Goal: Task Accomplishment & Management: Manage account settings

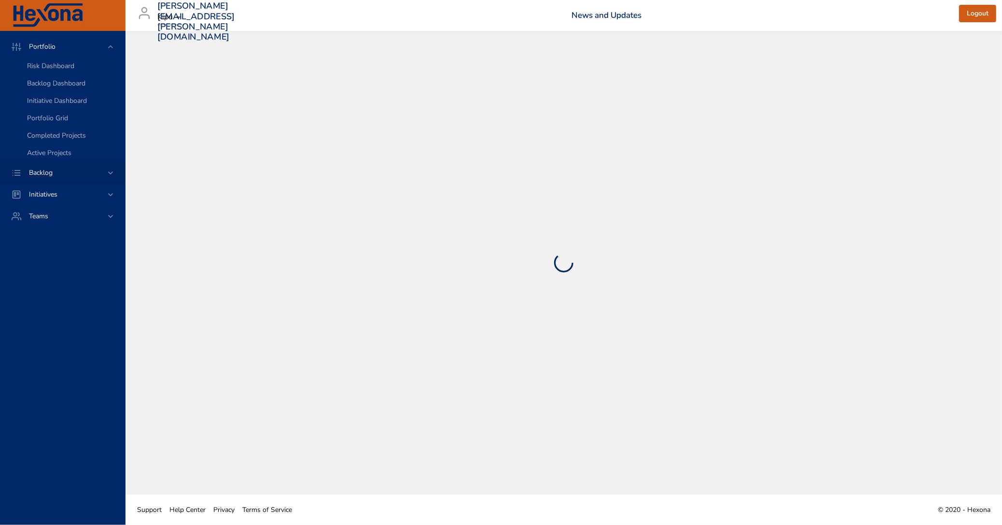
click at [48, 171] on span "Backlog" at bounding box center [40, 172] width 39 height 9
click at [47, 123] on span "Initiatives" at bounding box center [43, 124] width 44 height 9
click at [50, 66] on span "Backlog" at bounding box center [40, 68] width 39 height 9
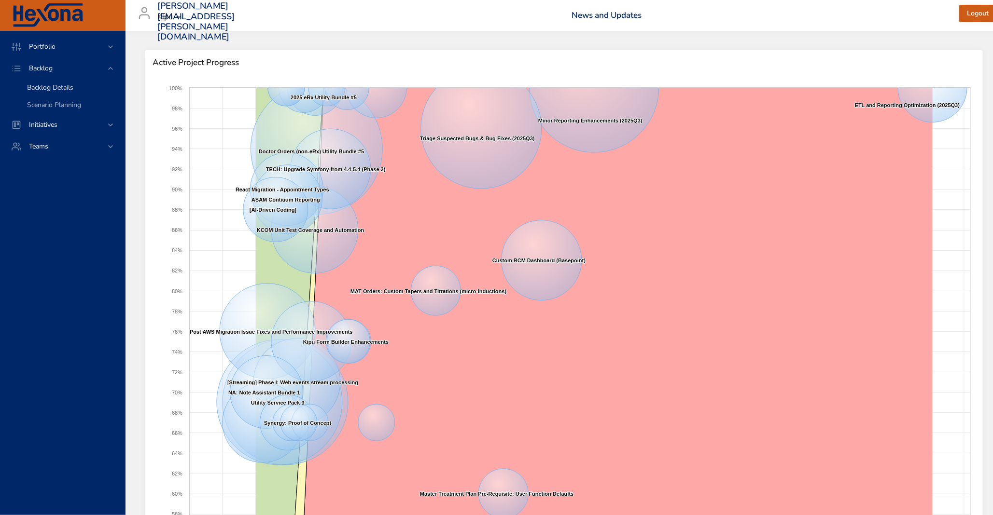
click at [56, 86] on span "Backlog Details" at bounding box center [50, 87] width 46 height 9
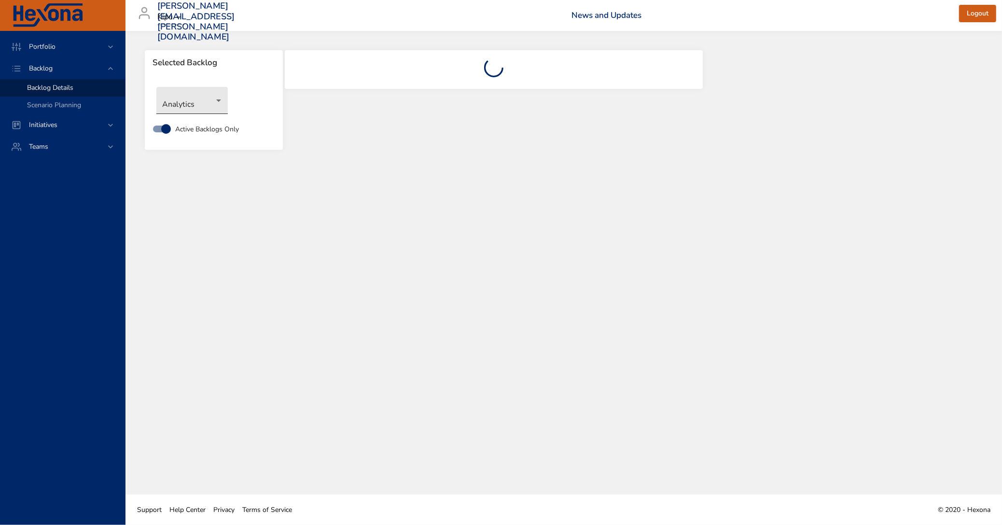
click at [215, 102] on body "Portfolio Backlog Backlog Details Scenario Planning Initiatives Teams [PERSON_N…" at bounding box center [501, 262] width 1002 height 525
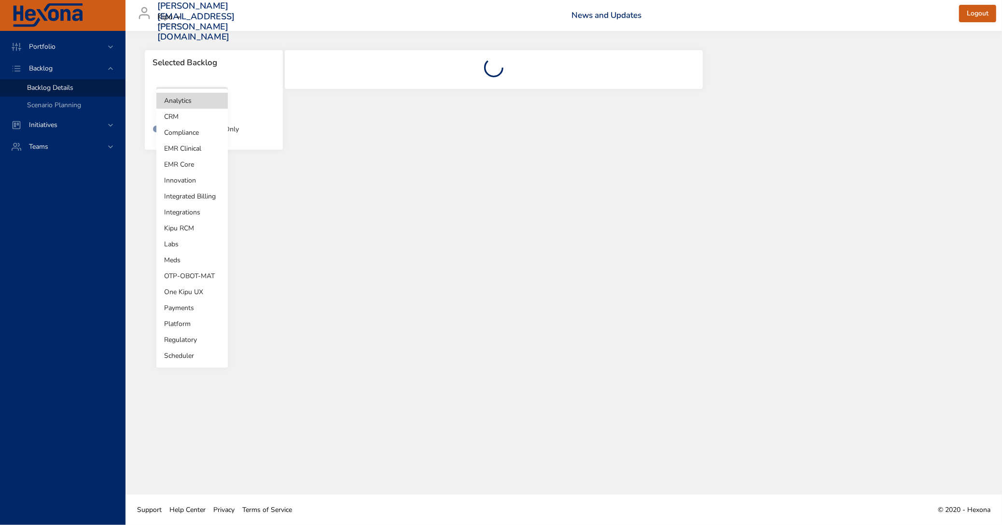
click at [197, 177] on li "Innovation" at bounding box center [191, 180] width 71 height 16
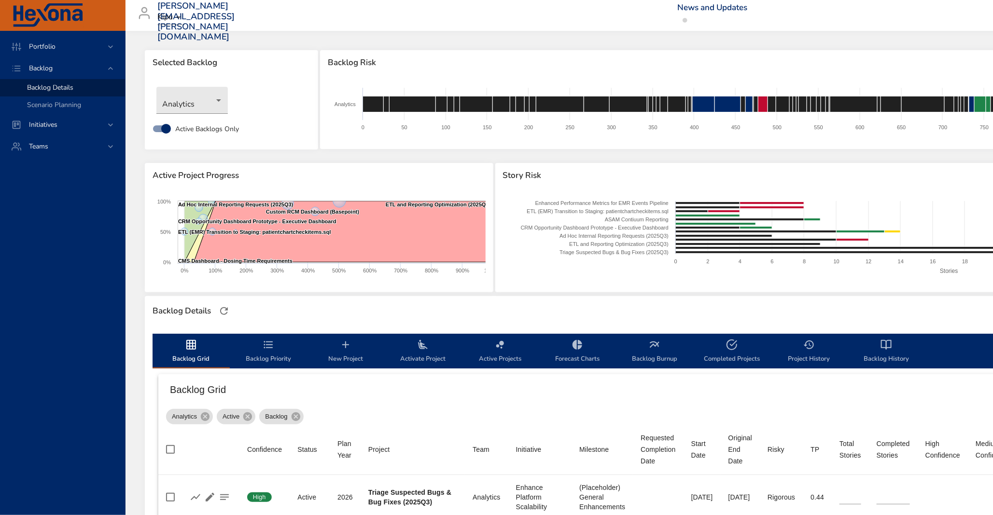
click at [229, 100] on div "Analytics" at bounding box center [232, 100] width 160 height 37
click at [213, 101] on body "Portfolio Backlog Backlog Details Scenario Planning Initiatives Teams kathleen.…" at bounding box center [496, 257] width 993 height 515
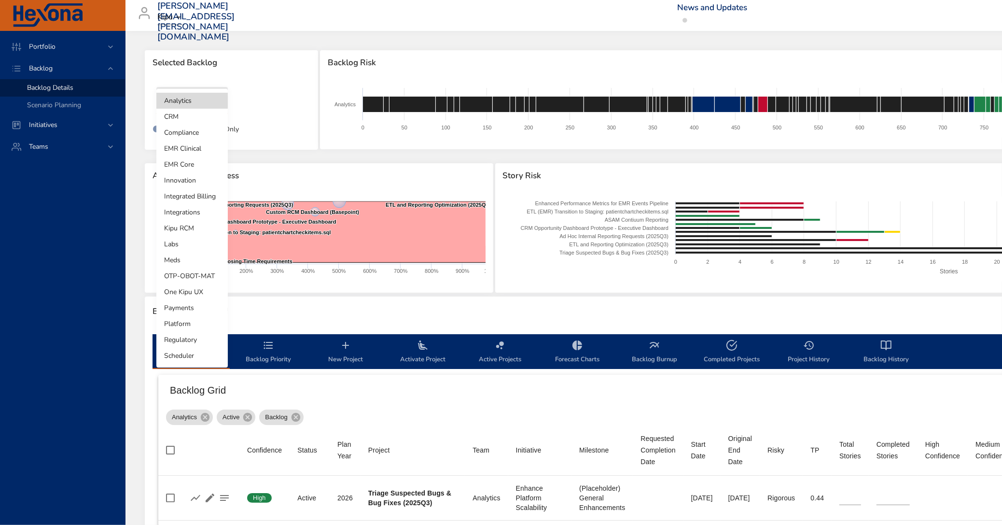
click at [191, 178] on li "Innovation" at bounding box center [191, 180] width 71 height 16
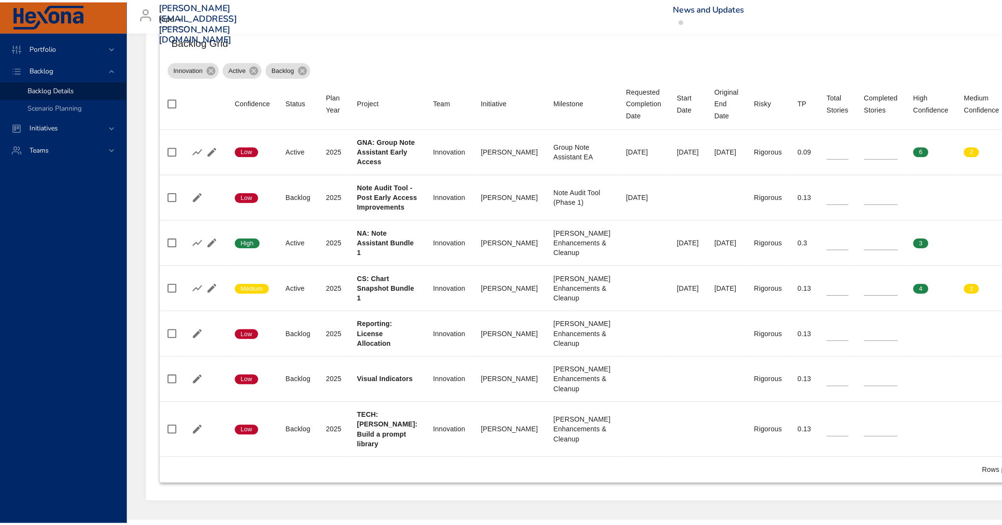
scroll to position [350, 0]
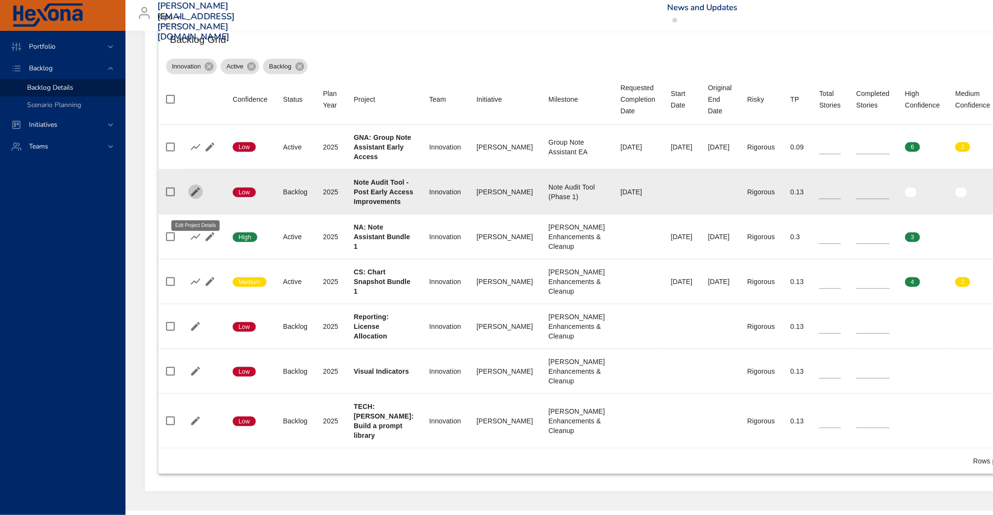
click at [191, 198] on icon "button" at bounding box center [196, 192] width 12 height 12
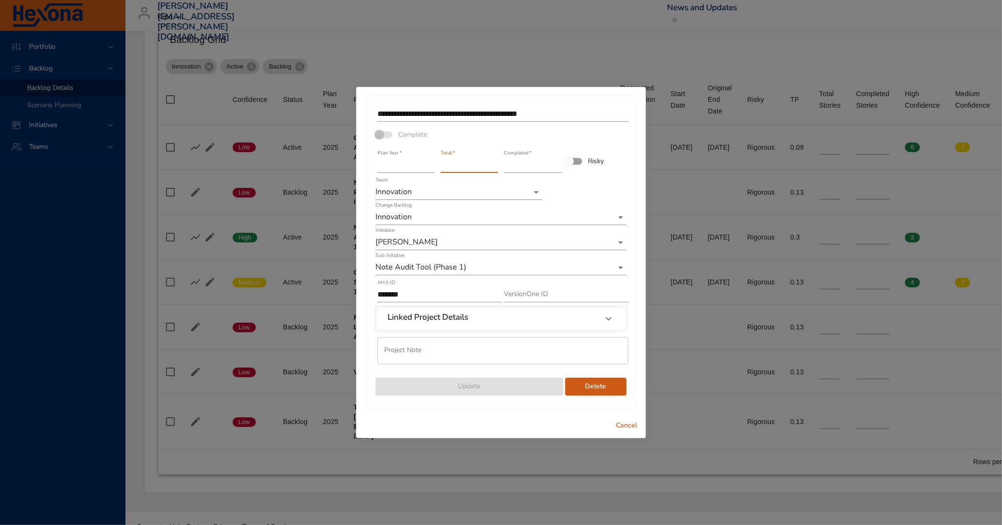
click at [451, 167] on input "**" at bounding box center [469, 164] width 57 height 15
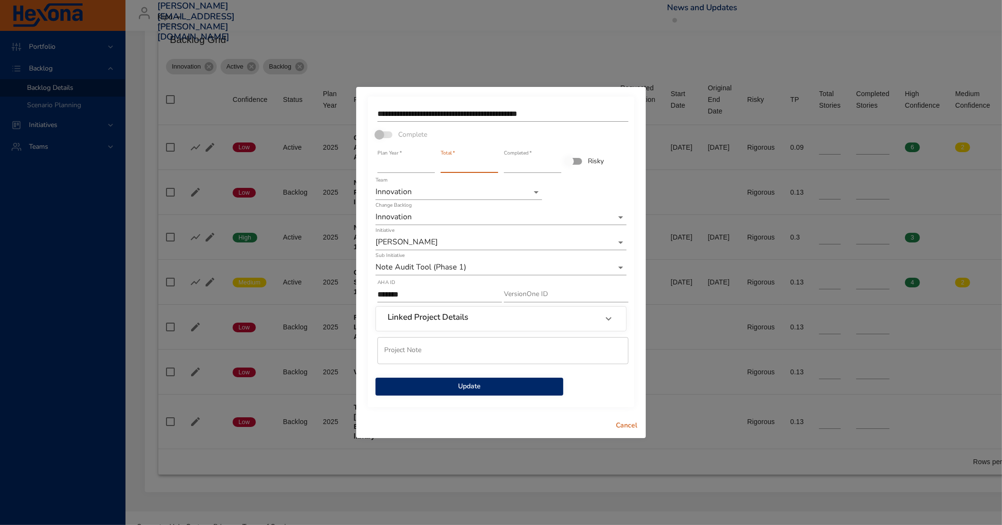
click at [497, 163] on input "**" at bounding box center [469, 164] width 57 height 15
type input "**"
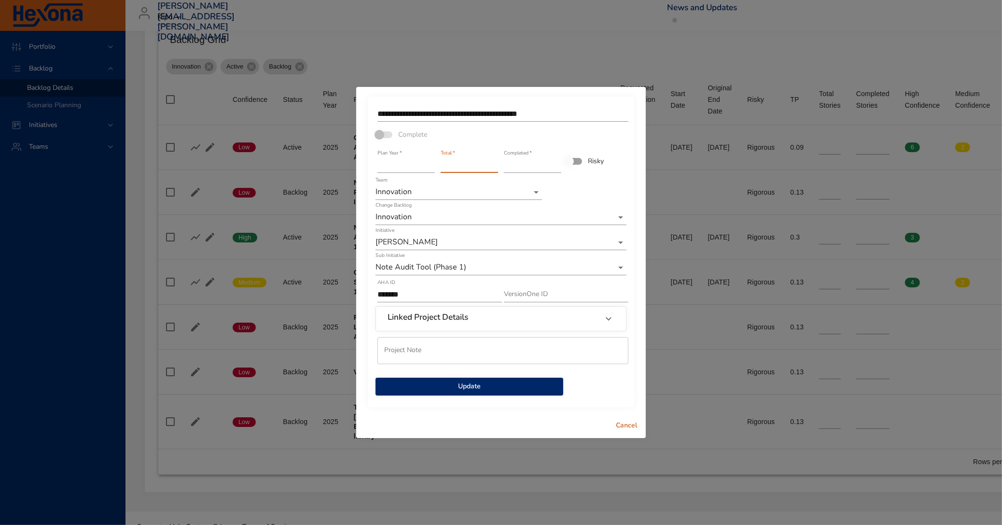
click at [497, 163] on input "**" at bounding box center [469, 164] width 57 height 15
click at [526, 166] on input "*" at bounding box center [532, 164] width 57 height 15
click at [557, 164] on input "*" at bounding box center [532, 164] width 57 height 15
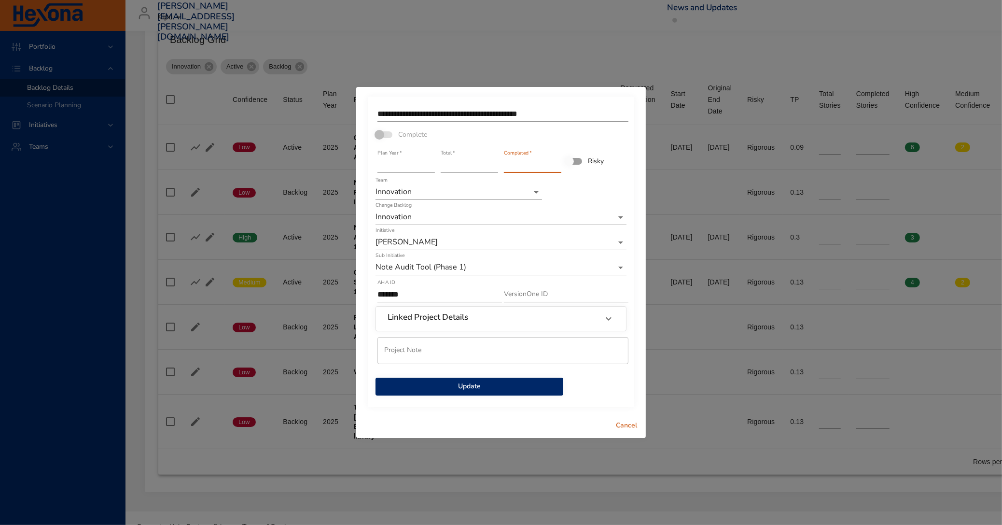
type input "*"
click at [557, 164] on input "*" at bounding box center [532, 164] width 57 height 15
click at [524, 385] on span "Update" at bounding box center [469, 386] width 172 height 12
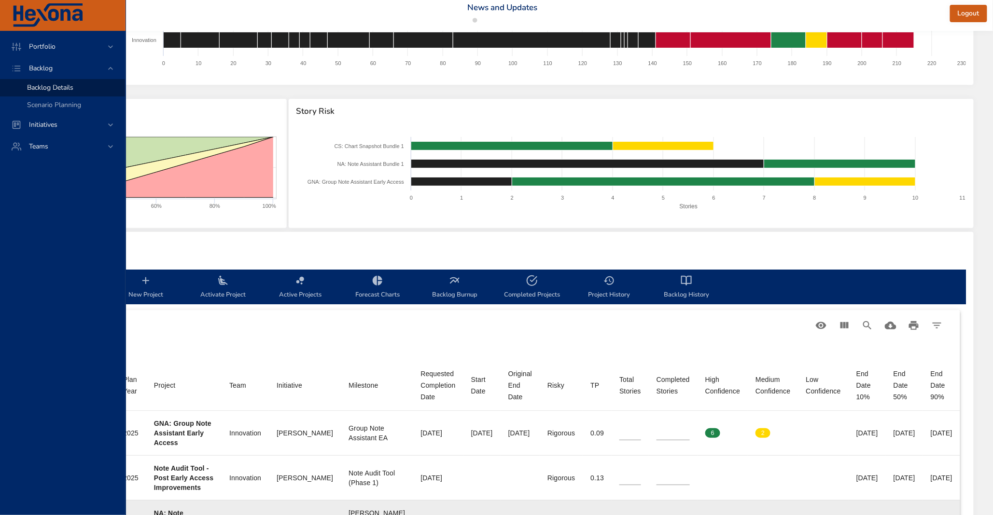
scroll to position [0, 207]
